Goal: Use online tool/utility: Use online tool/utility

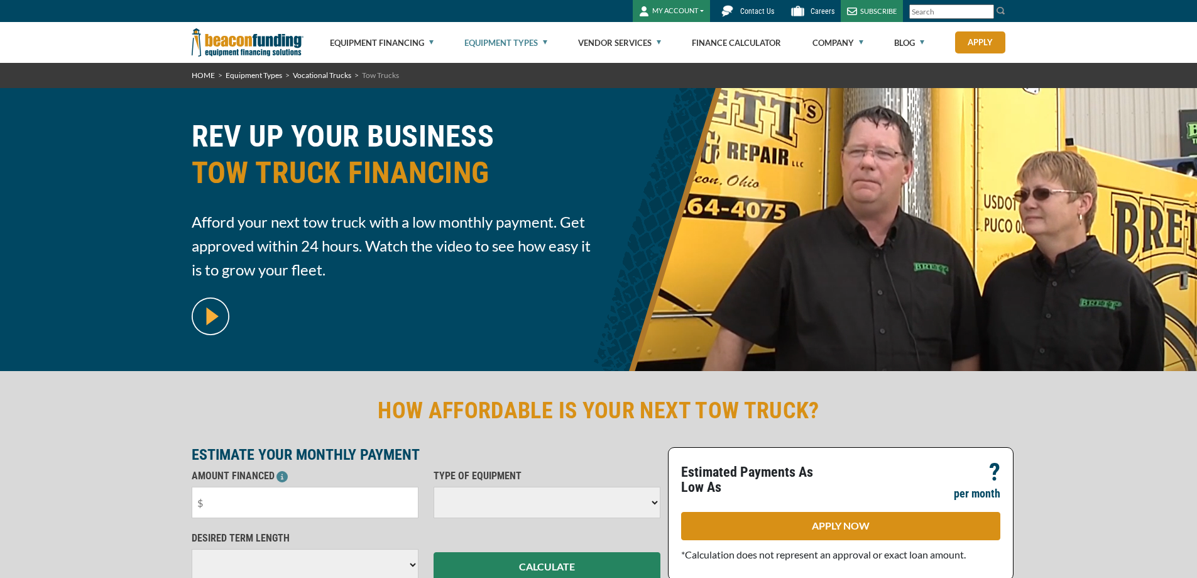
select select
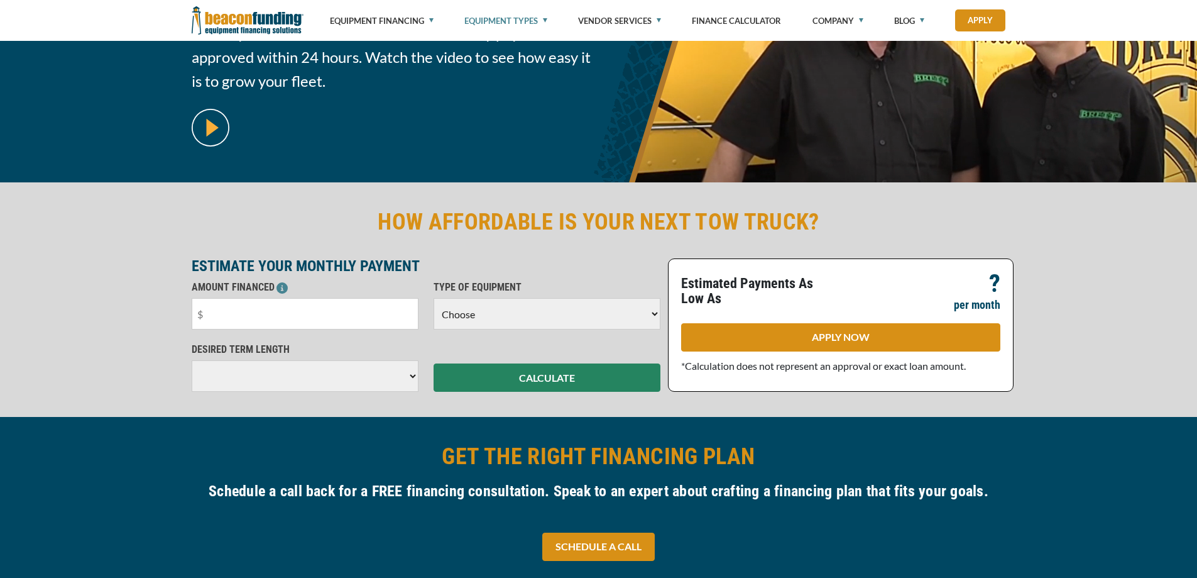
scroll to position [189, 0]
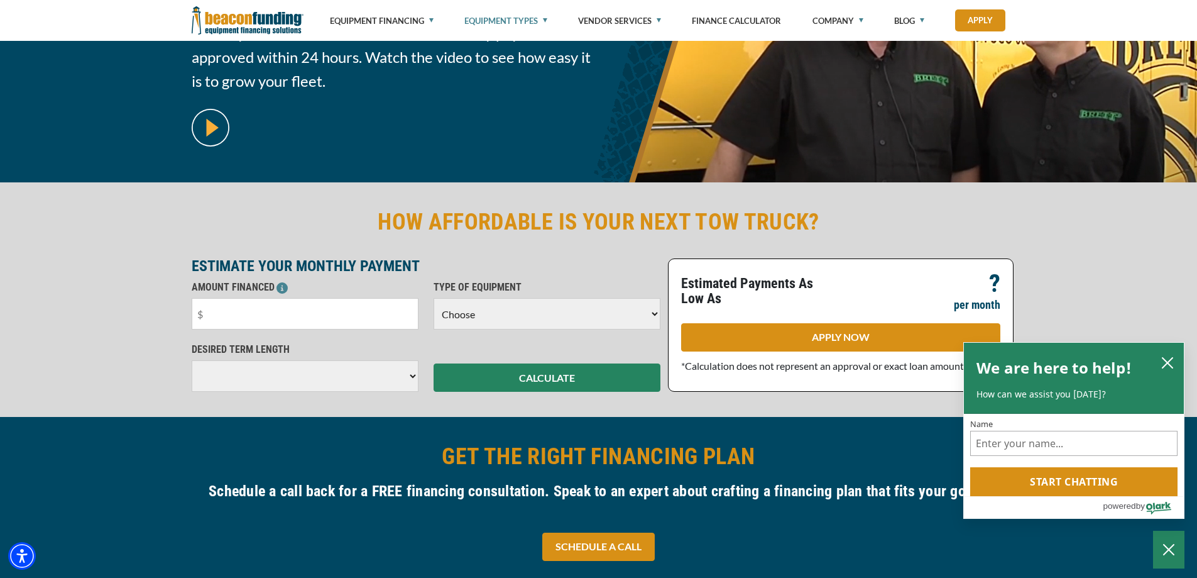
click at [559, 314] on select "Choose Backhoe Boom/Bucket Truck Chipper Commercial Mower Crane DTG/DTF Printin…" at bounding box center [547, 313] width 227 height 31
select select "5"
click at [434, 298] on select "Choose Backhoe Boom/Bucket Truck Chipper Commercial Mower Crane DTG/DTF Printin…" at bounding box center [547, 313] width 227 height 31
click at [319, 379] on select "Choose 36 Months 48 Months 60 Months" at bounding box center [305, 375] width 227 height 31
select select "60"
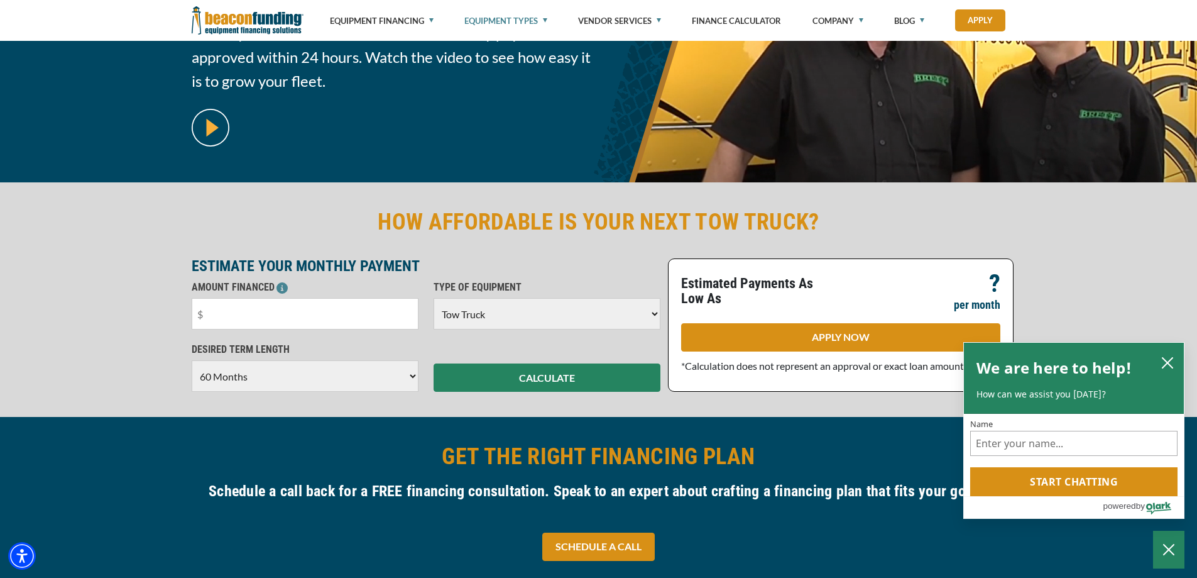
click at [192, 373] on select "Choose 36 Months 48 Months 60 Months" at bounding box center [305, 375] width 227 height 31
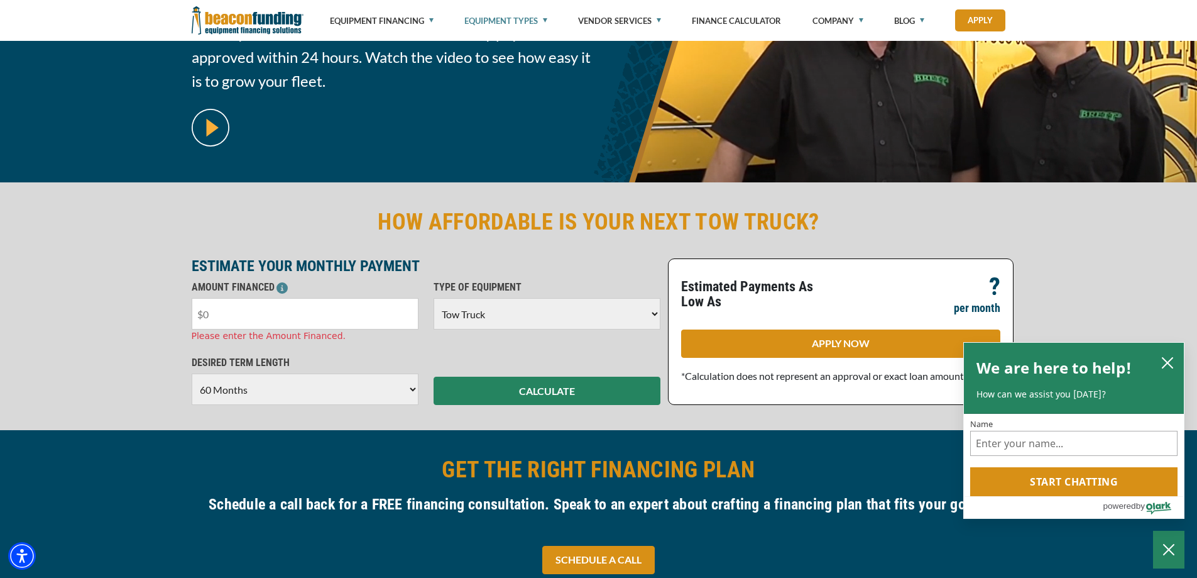
click at [312, 310] on input "text" at bounding box center [305, 313] width 227 height 31
type input "$200,000"
click at [545, 393] on div "HOW AFFORDABLE IS YOUR NEXT TOW TRUCK? ESTIMATE YOUR MONTHLY PAYMENT AMOUNT FIN…" at bounding box center [598, 306] width 1197 height 248
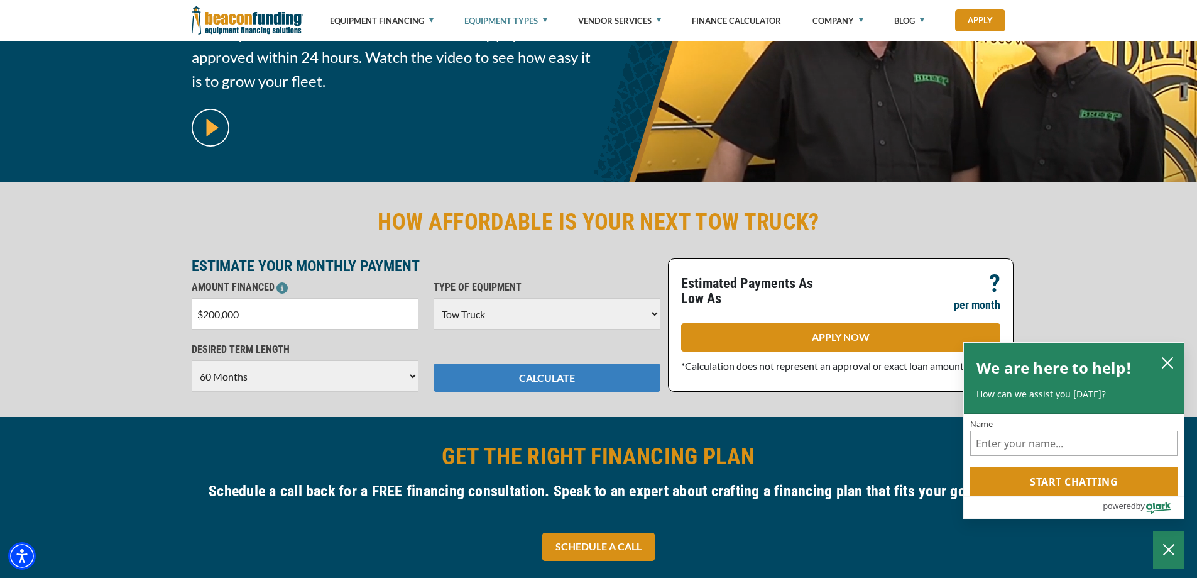
click at [552, 385] on button "CALCULATE" at bounding box center [547, 377] width 227 height 28
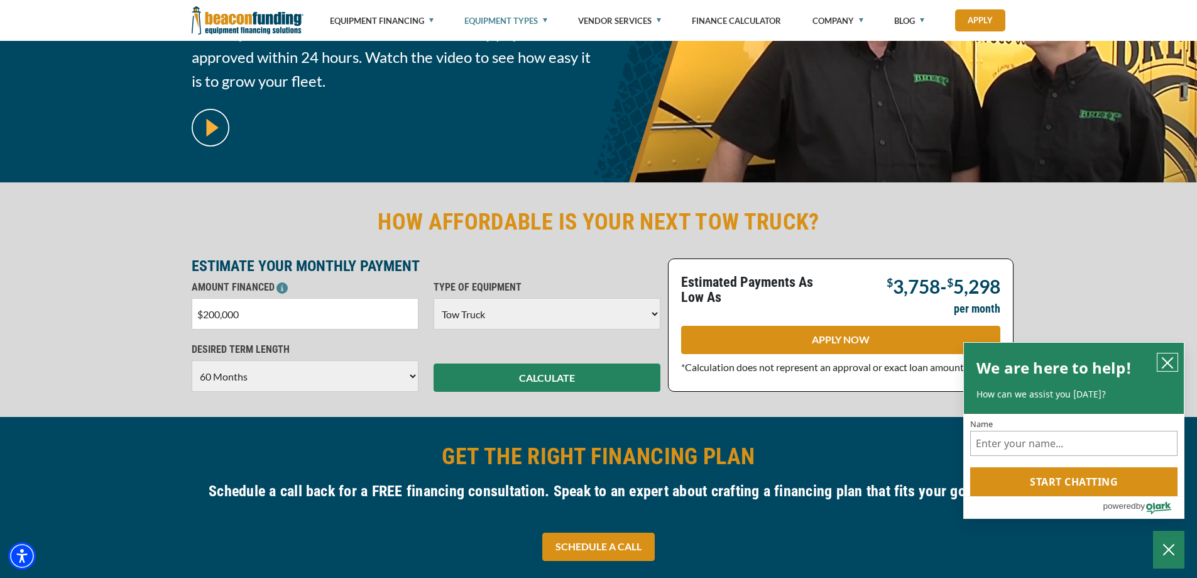
click at [1167, 359] on icon "close chatbox" at bounding box center [1167, 362] width 13 height 13
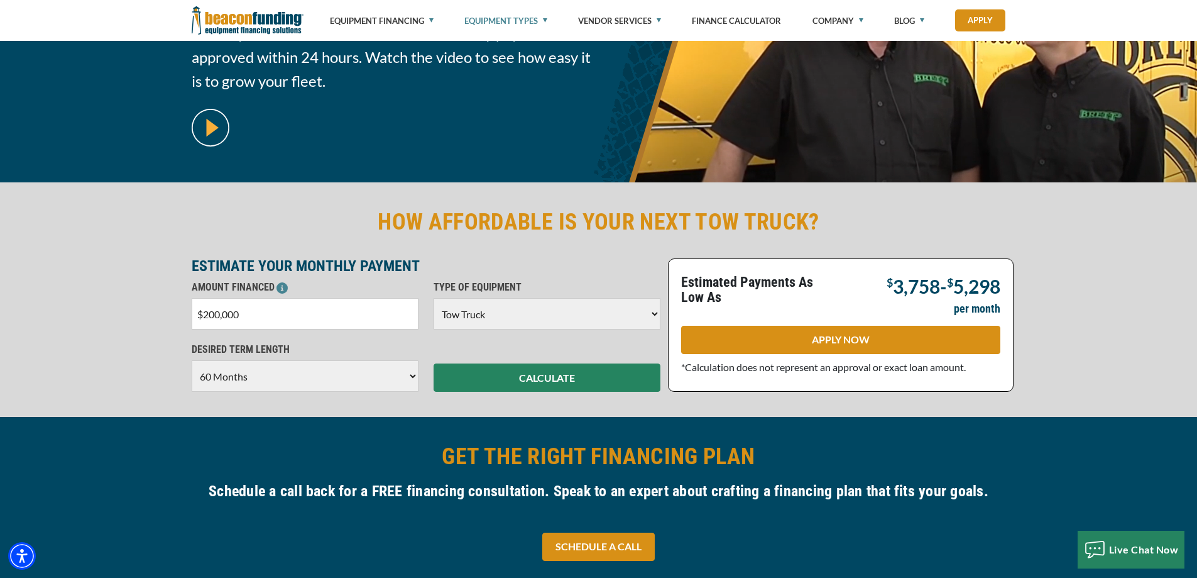
click at [339, 386] on select "Choose 36 Months 48 Months 60 Months 72 Months 84 Months" at bounding box center [305, 375] width 227 height 31
select select "84"
click at [192, 360] on select "Choose 36 Months 48 Months 60 Months 72 Months 84 Months" at bounding box center [305, 375] width 227 height 31
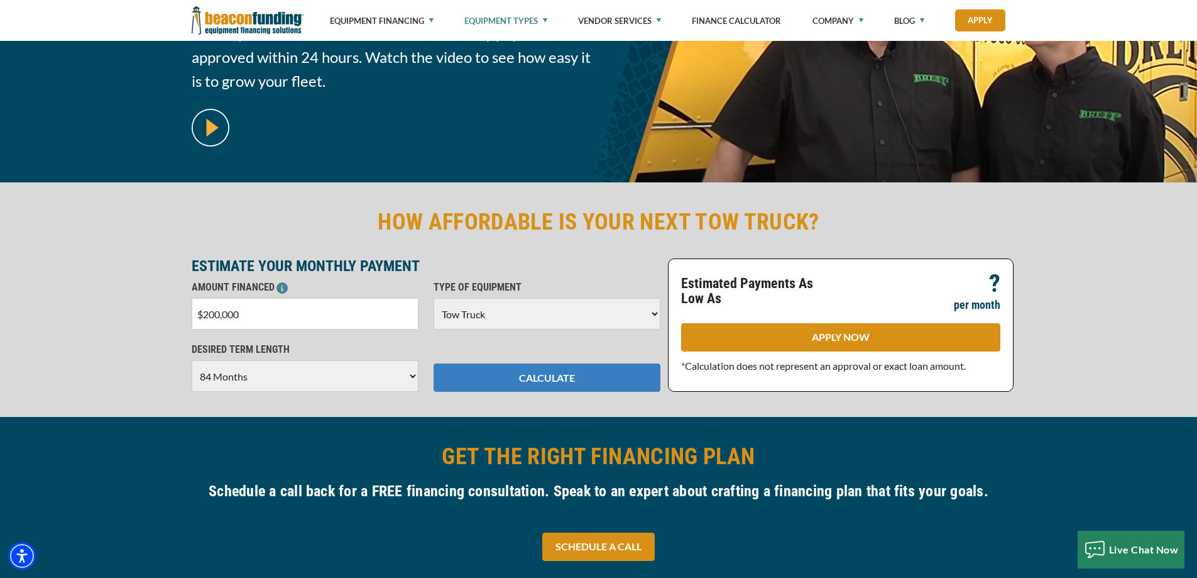
click at [544, 380] on button "CALCULATE" at bounding box center [547, 377] width 227 height 28
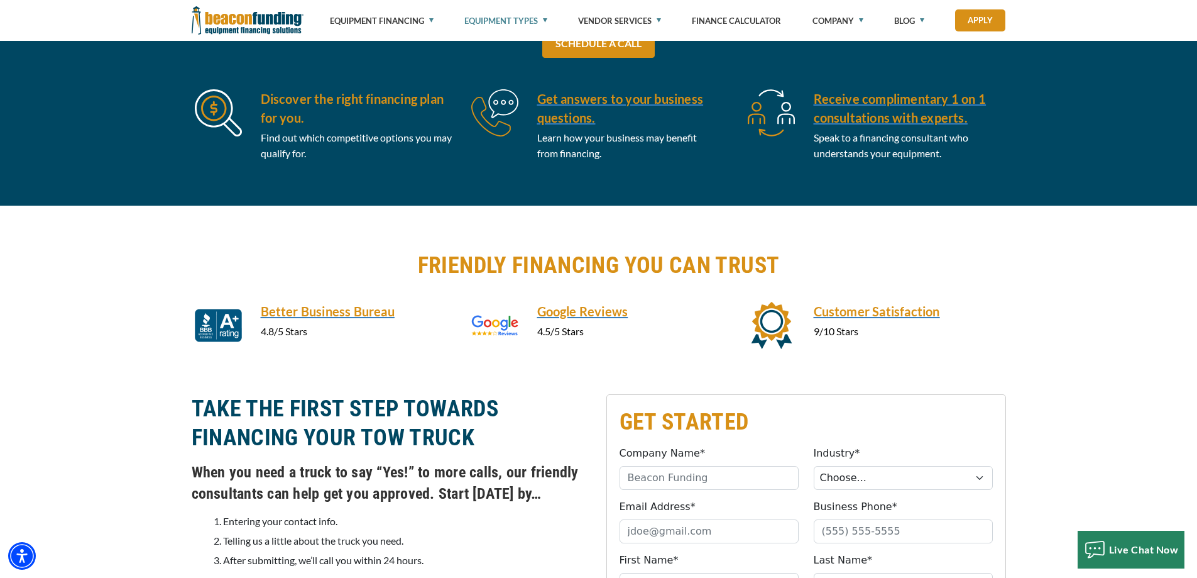
scroll to position [503, 0]
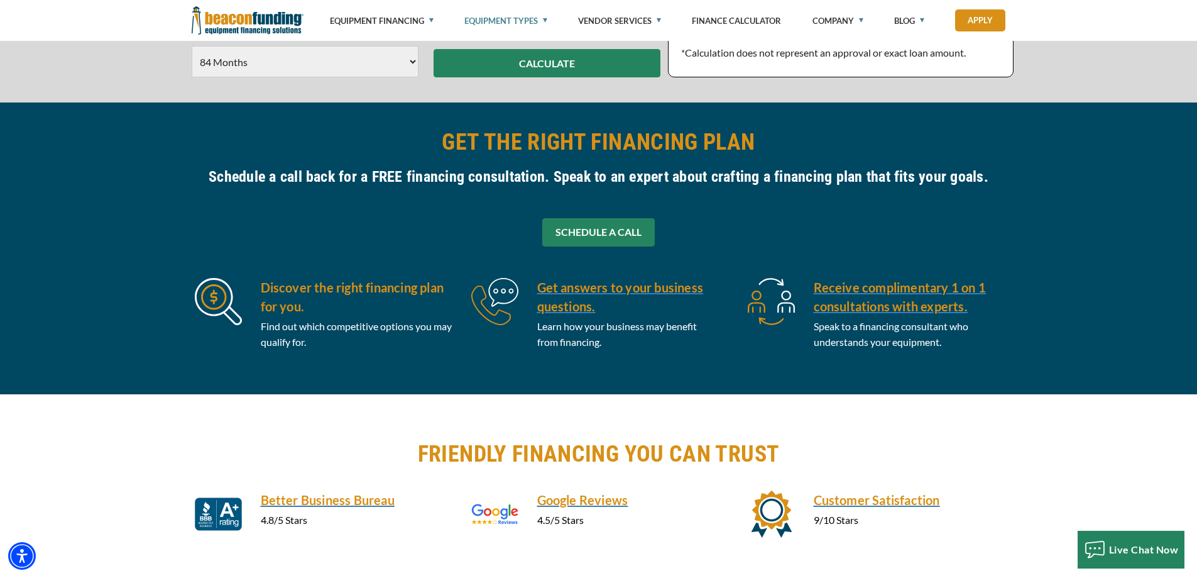
click at [590, 233] on link "SCHEDULE A CALL" at bounding box center [598, 232] width 112 height 28
